Goal: Find contact information: Find contact information

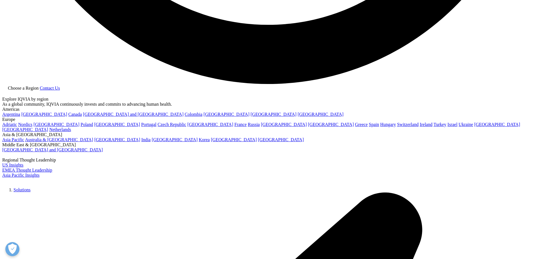
scroll to position [1549, 0]
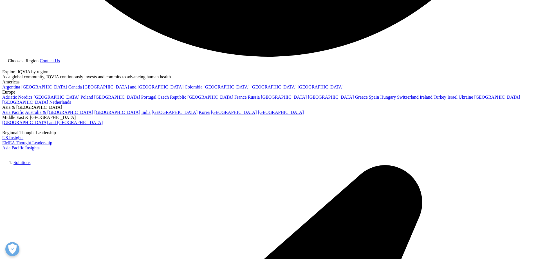
drag, startPoint x: 258, startPoint y: 147, endPoint x: 294, endPoint y: 146, distance: 35.5
copy span "46 8 50 88 42 00"
drag, startPoint x: 245, startPoint y: 113, endPoint x: 274, endPoint y: 113, distance: 28.7
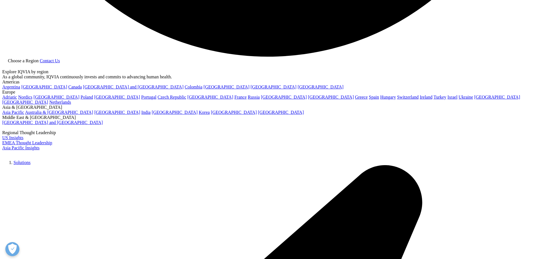
copy p "Hagaplan 4"
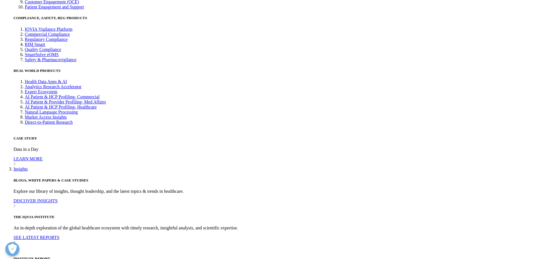
drag, startPoint x: 245, startPoint y: 121, endPoint x: 258, endPoint y: 119, distance: 13.4
copy p "113 68"
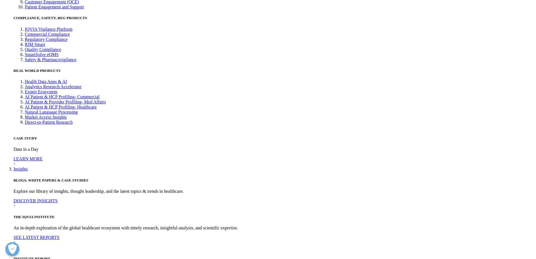
copy p "[GEOGRAPHIC_DATA]"
copy p "113 68 S"
drag, startPoint x: 244, startPoint y: 120, endPoint x: 262, endPoint y: 119, distance: 18.0
